Goal: Information Seeking & Learning: Learn about a topic

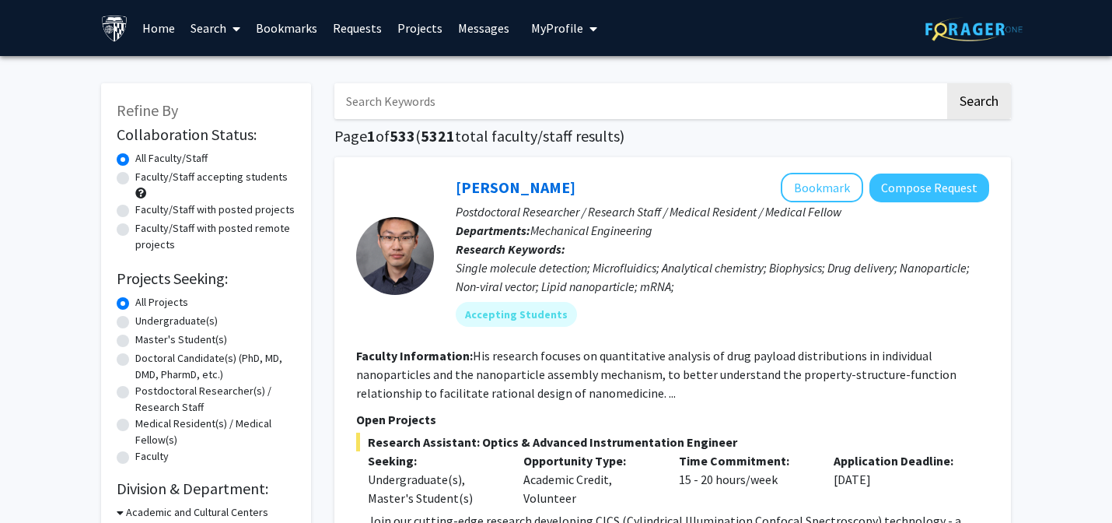
click at [135, 321] on label "Undergraduate(s)" at bounding box center [176, 321] width 82 height 16
click at [135, 321] on input "Undergraduate(s)" at bounding box center [140, 318] width 10 height 10
radio input "true"
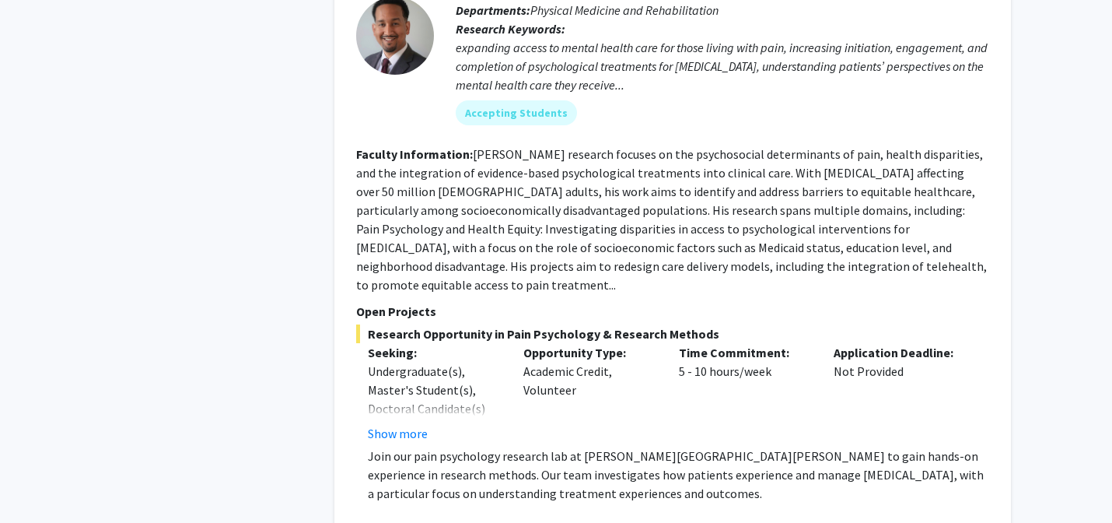
scroll to position [6824, 0]
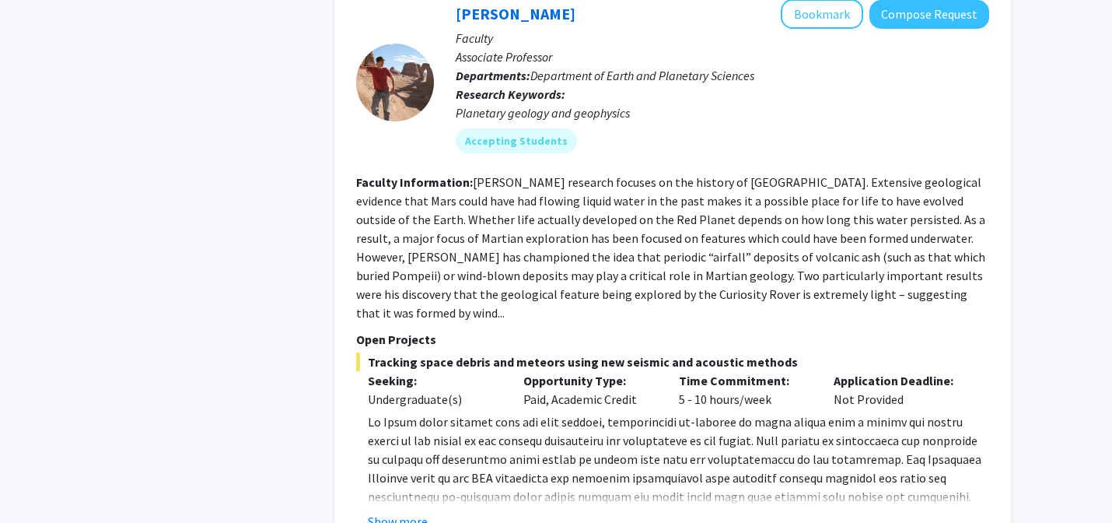
scroll to position [2346, 0]
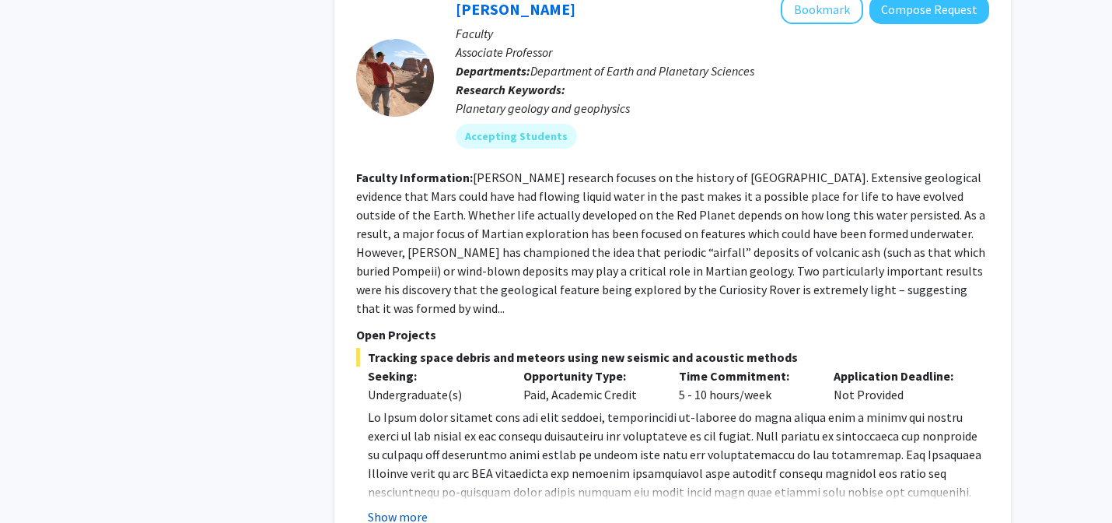
click at [392, 507] on button "Show more" at bounding box center [398, 516] width 60 height 19
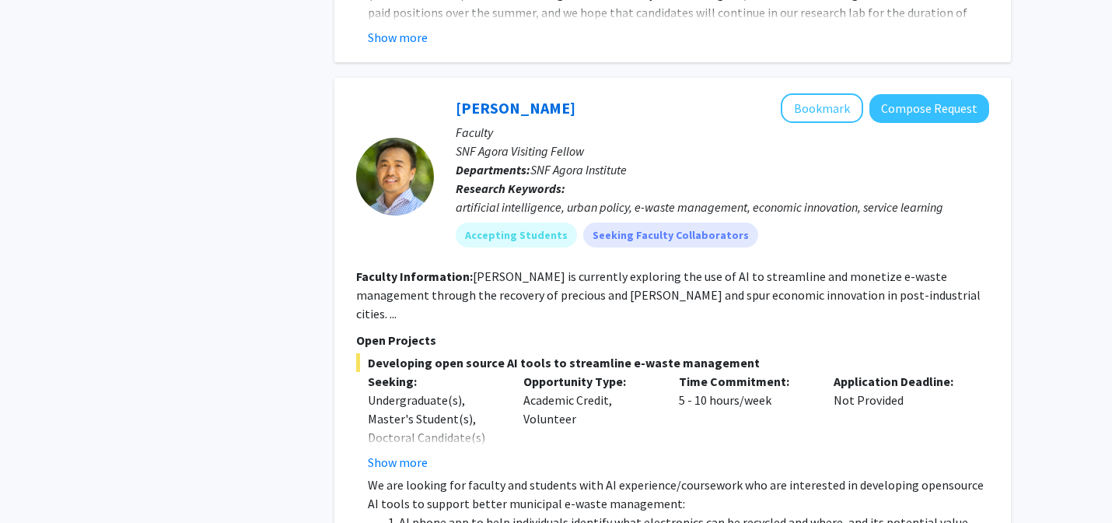
scroll to position [0, 0]
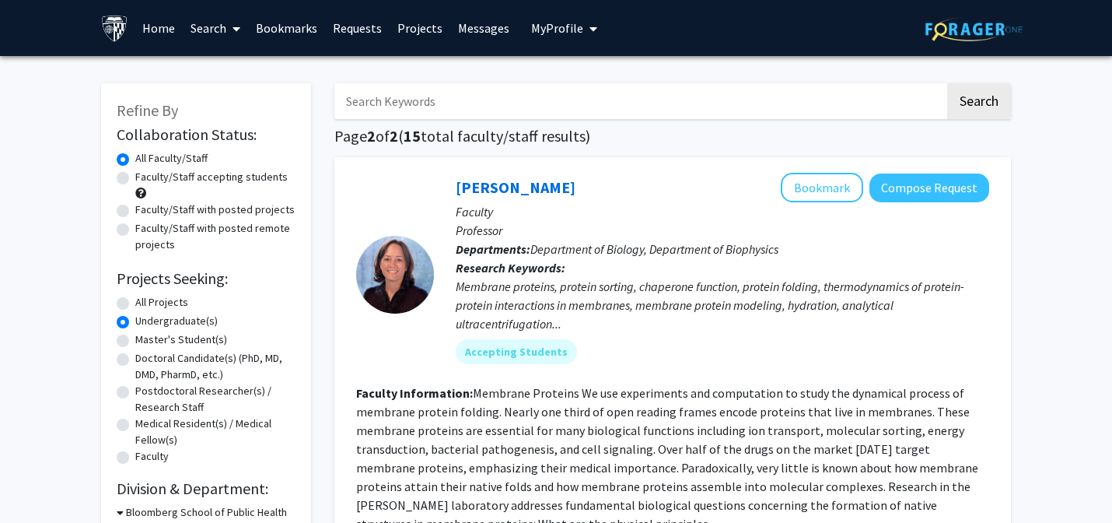
click at [423, 29] on link "Projects" at bounding box center [420, 28] width 61 height 54
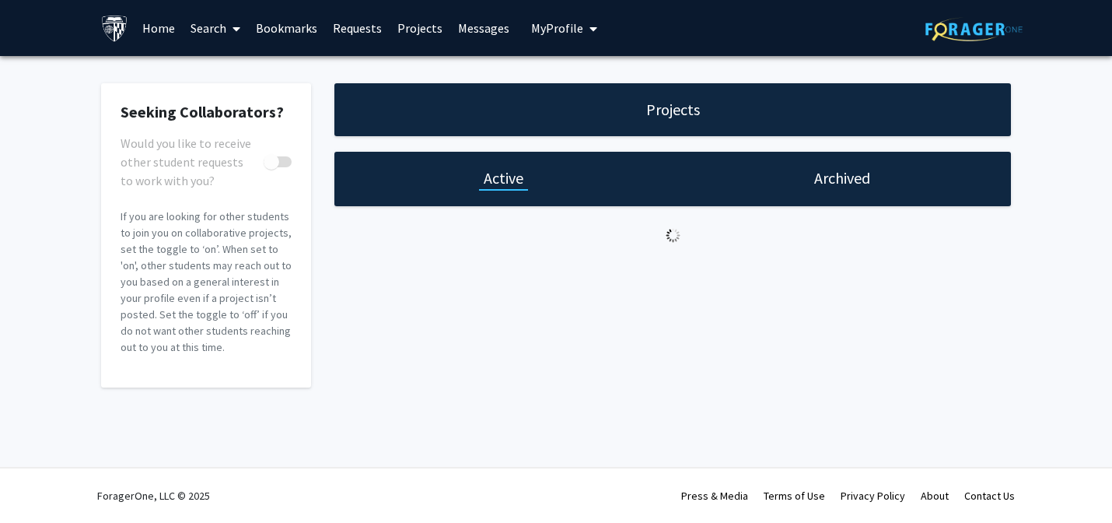
checkbox input "true"
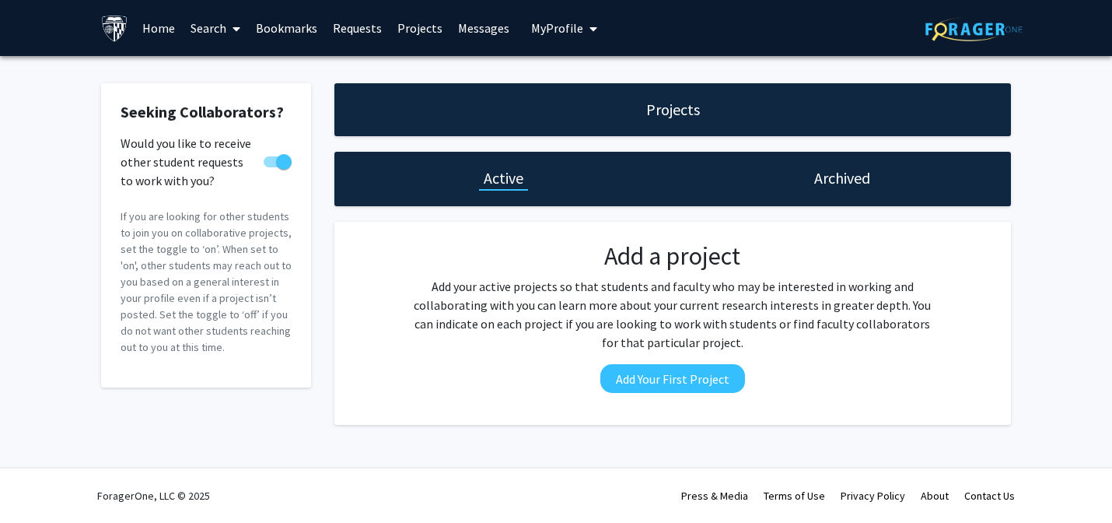
click at [165, 27] on link "Home" at bounding box center [159, 28] width 48 height 54
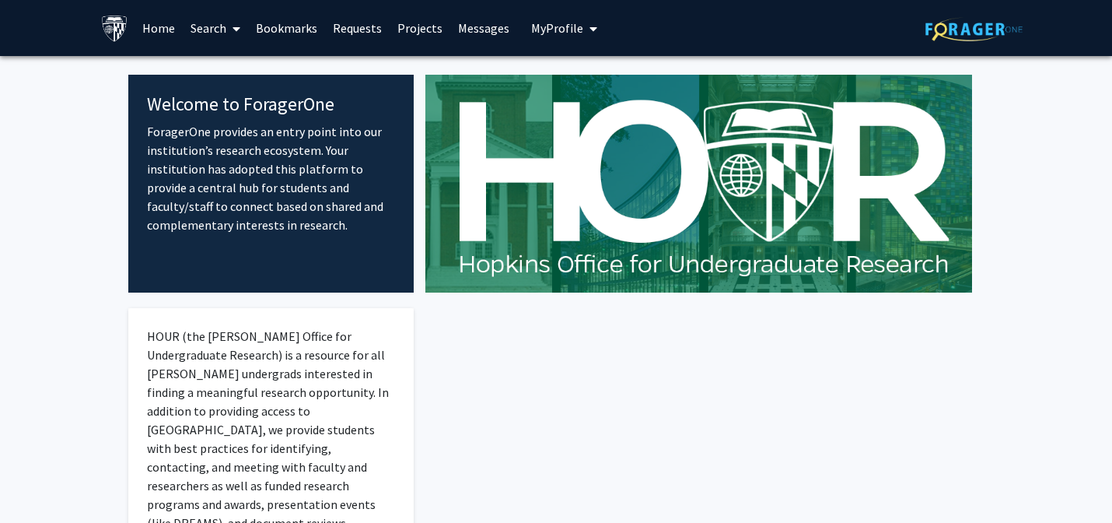
click at [219, 32] on link "Search" at bounding box center [215, 28] width 65 height 54
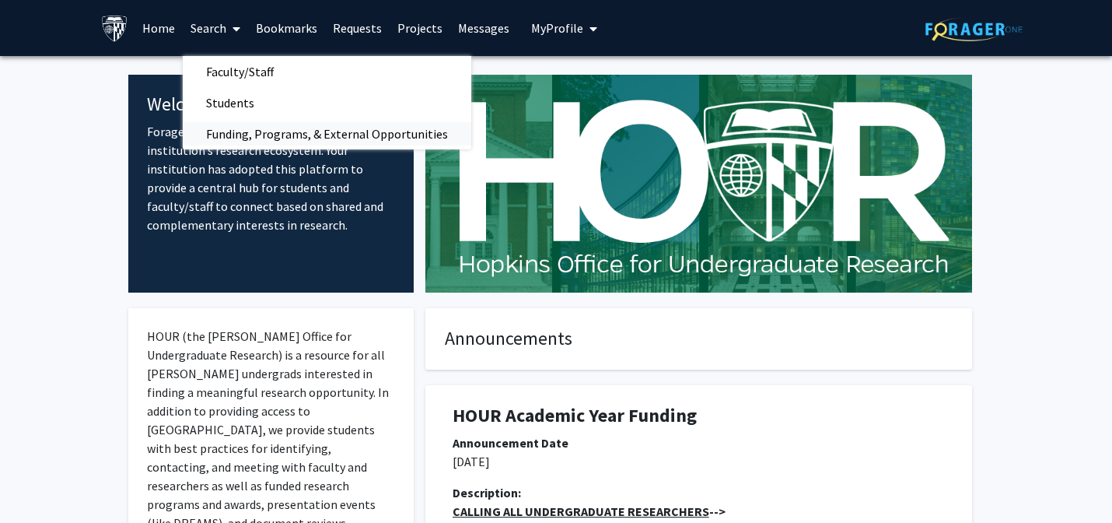
click at [255, 128] on span "Funding, Programs, & External Opportunities" at bounding box center [327, 133] width 289 height 31
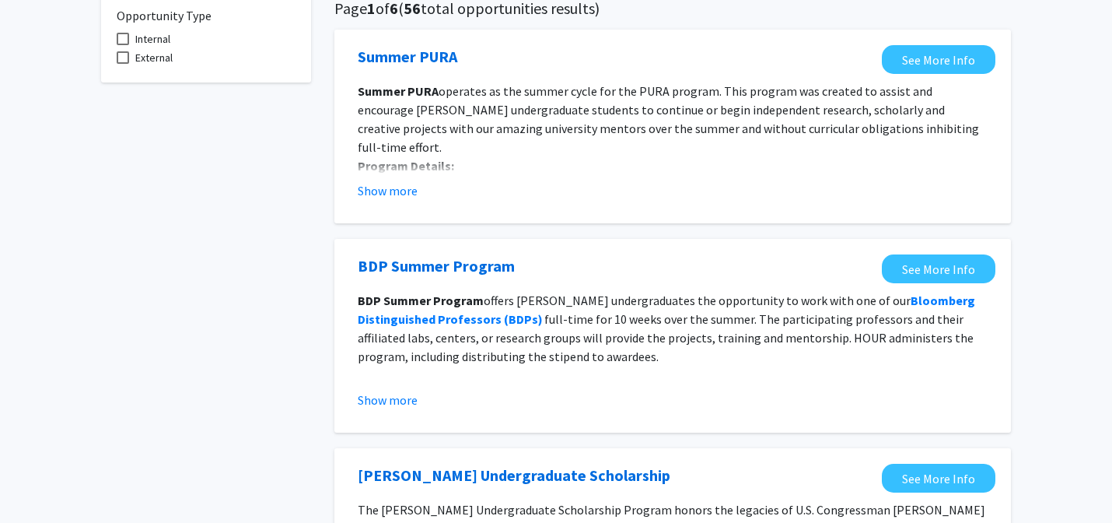
scroll to position [126, 0]
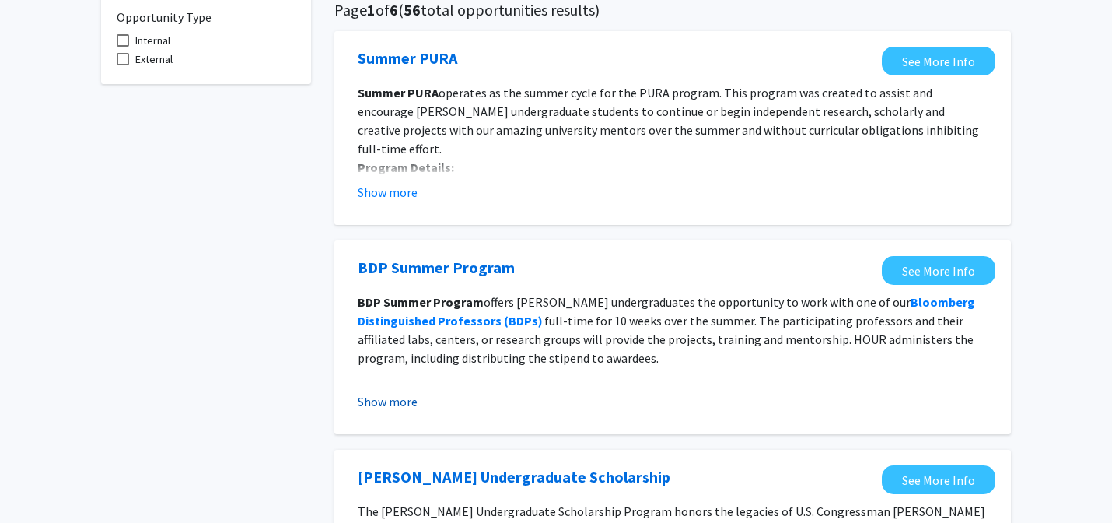
click at [397, 400] on button "Show more" at bounding box center [388, 401] width 60 height 19
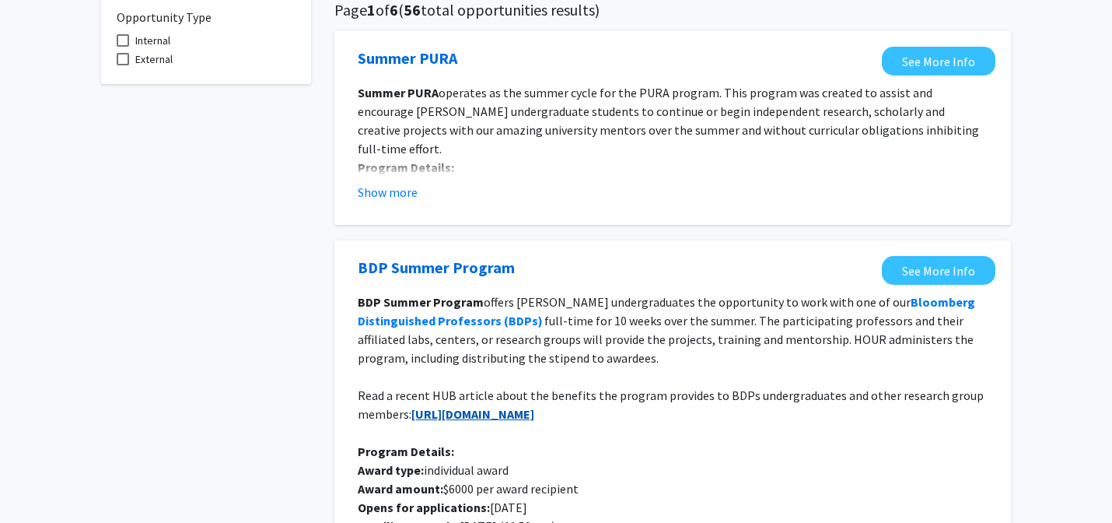
click at [441, 420] on strong "[URL][DOMAIN_NAME]" at bounding box center [472, 414] width 123 height 16
